Goal: Contribute content: Add original content to the website for others to see

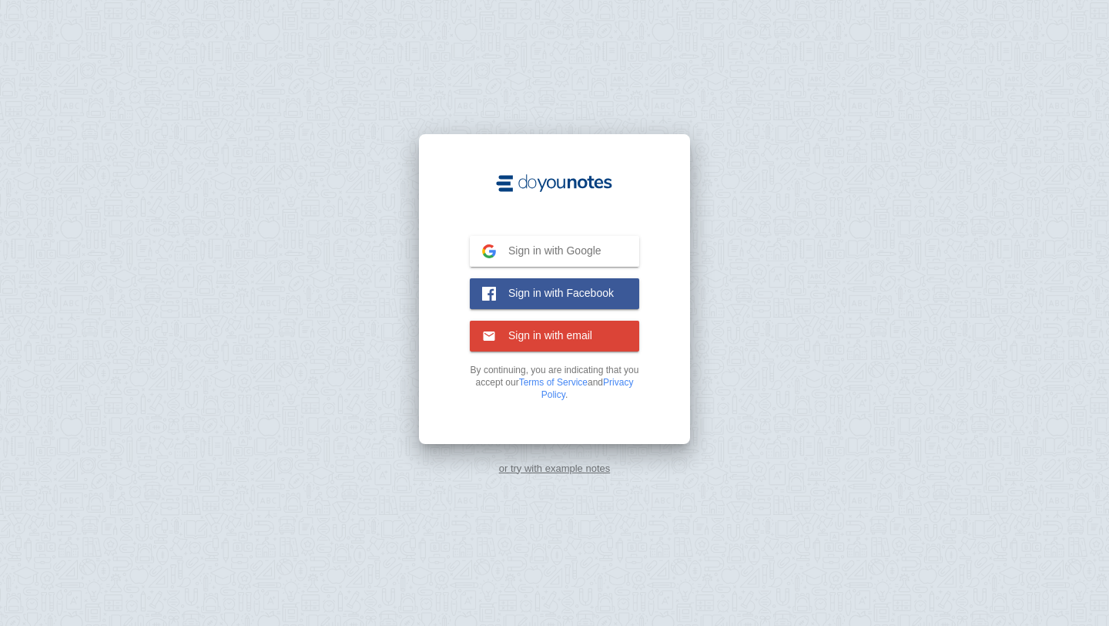
click at [572, 255] on span "Sign in with Google" at bounding box center [549, 250] width 106 height 14
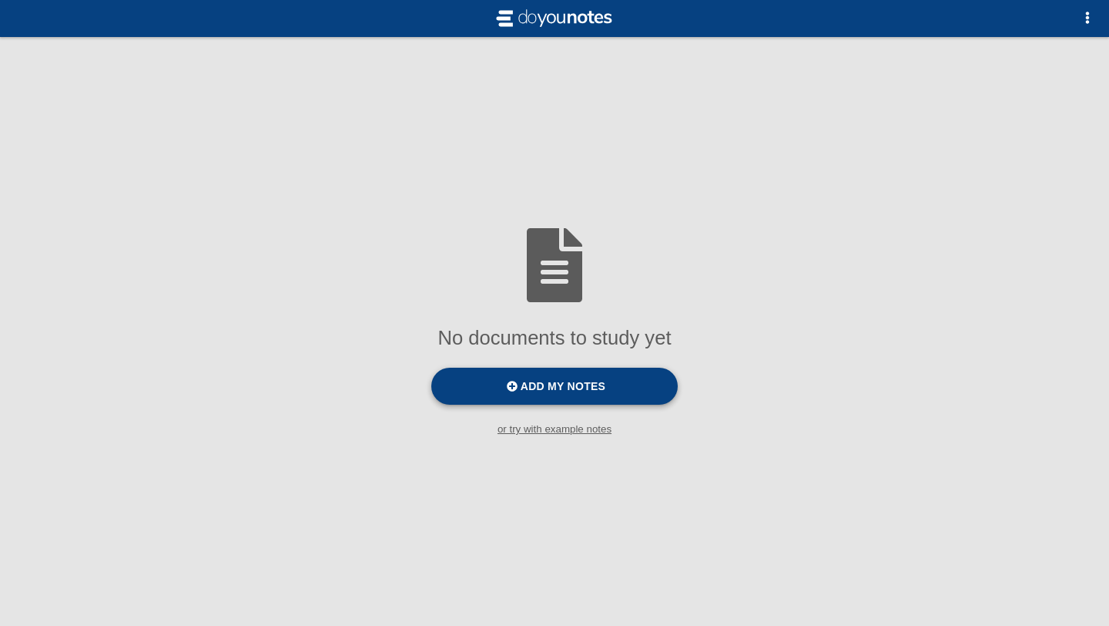
click at [575, 394] on label "Add my notes" at bounding box center [554, 385] width 247 height 37
click at [0, 0] on input "Add my notes" at bounding box center [0, 0] width 0 height 0
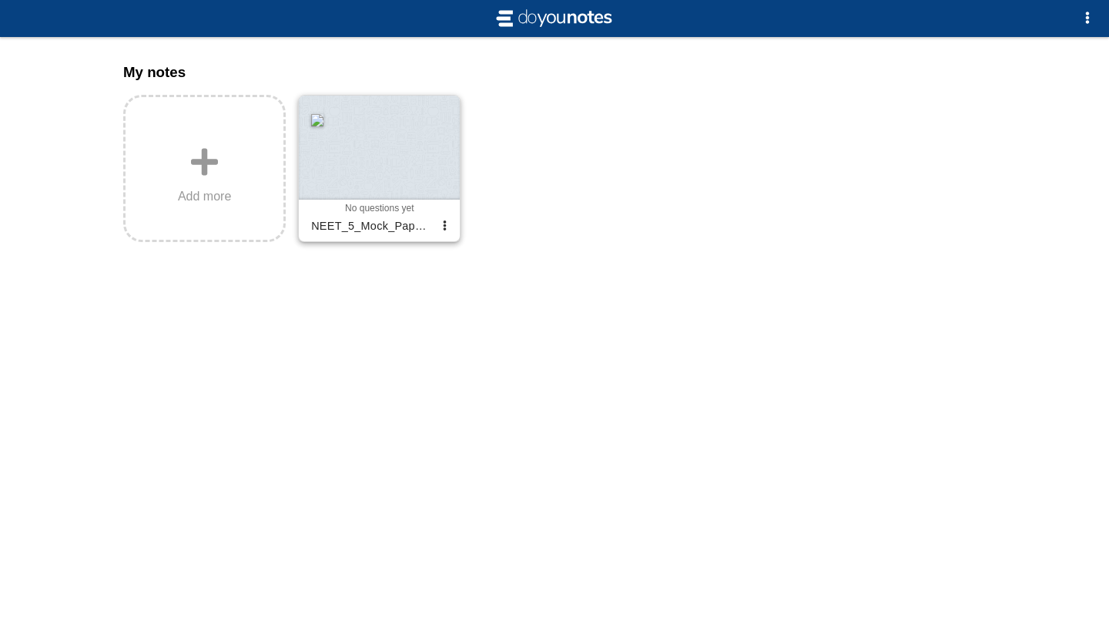
click at [401, 183] on div at bounding box center [379, 148] width 161 height 104
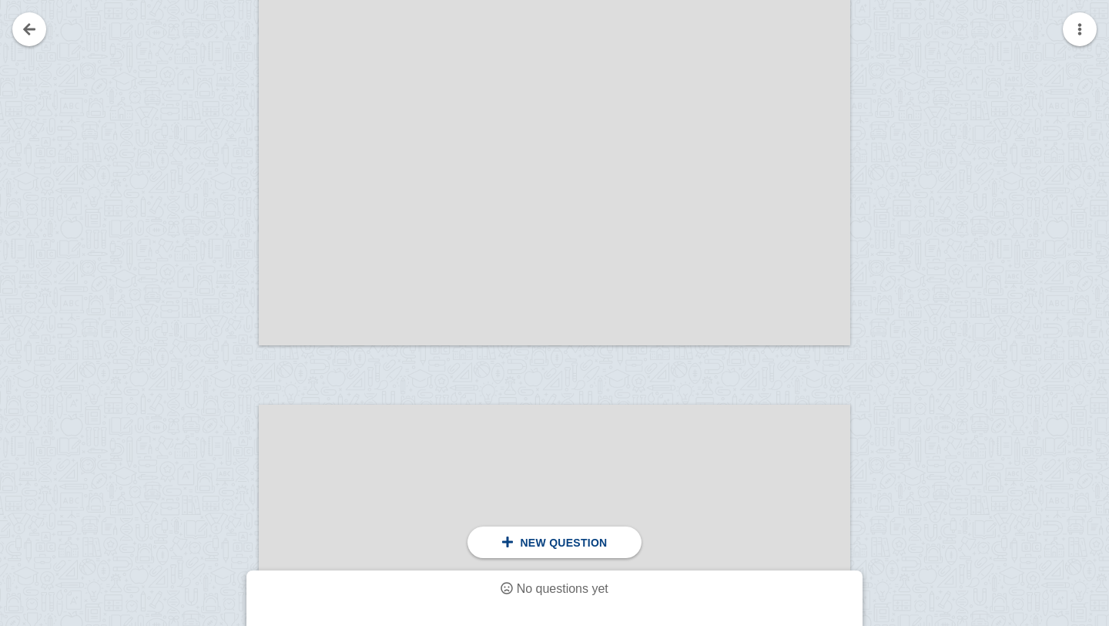
scroll to position [2632, 0]
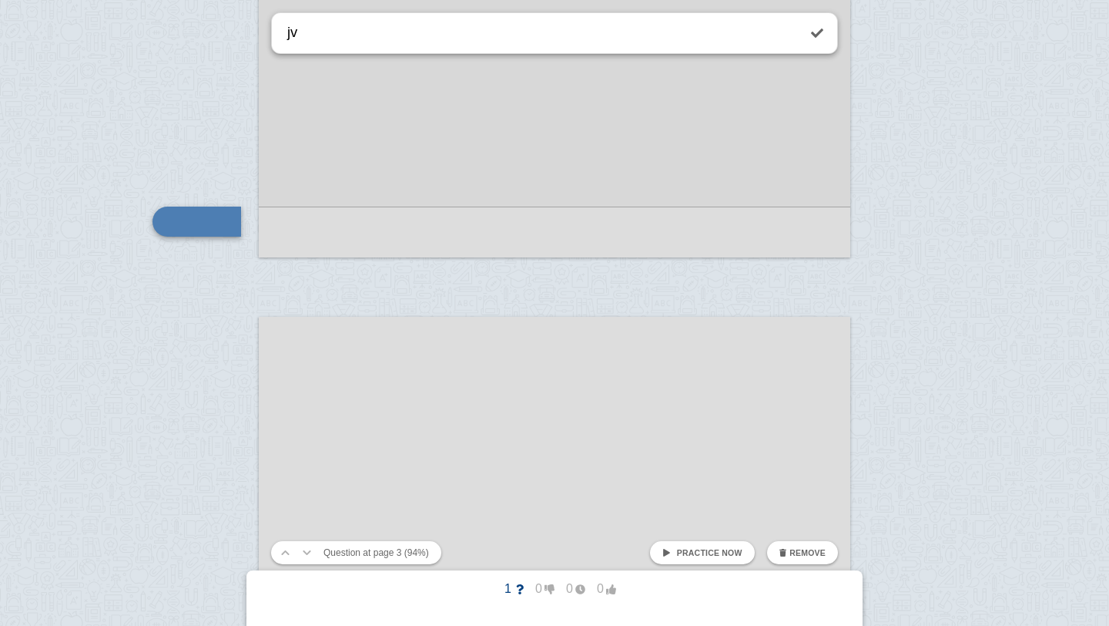
type textarea "j"
click at [814, 30] on link at bounding box center [817, 33] width 34 height 34
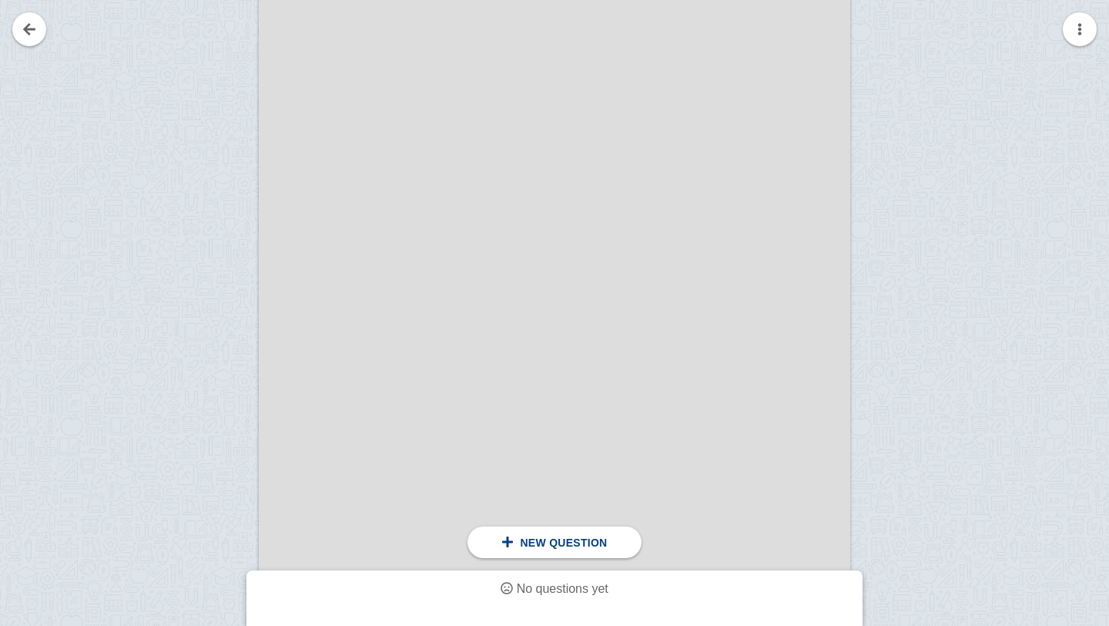
scroll to position [421, 0]
drag, startPoint x: 190, startPoint y: 227, endPoint x: 51, endPoint y: 2, distance: 265.3
